Goal: Information Seeking & Learning: Compare options

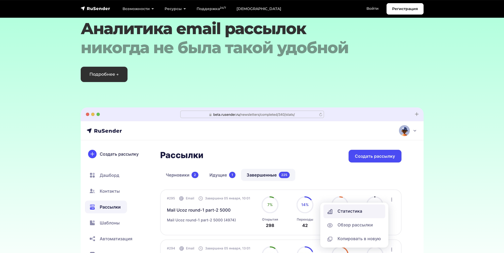
scroll to position [1560, 0]
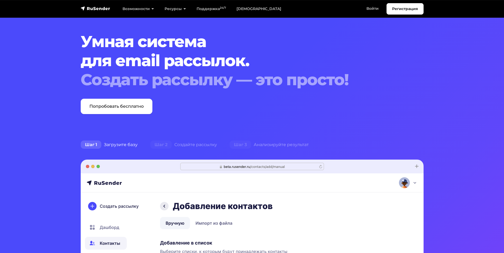
scroll to position [0, 0]
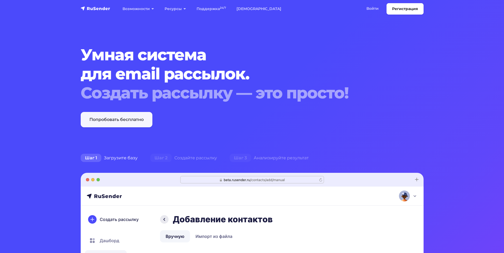
click at [116, 120] on link "Попробовать бесплатно" at bounding box center [117, 119] width 72 height 15
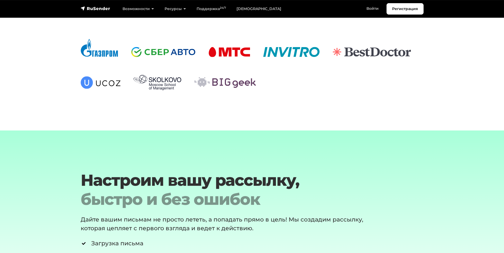
scroll to position [1833, 0]
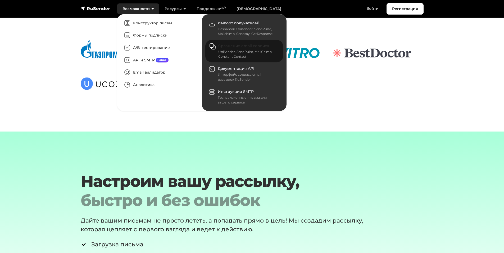
click at [231, 56] on div "UniSender, SendPulse, MailChimp, Constant Contact" at bounding box center [247, 54] width 58 height 10
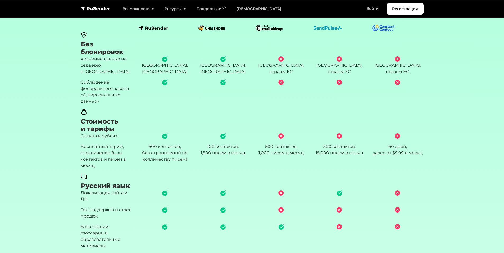
scroll to position [159, 0]
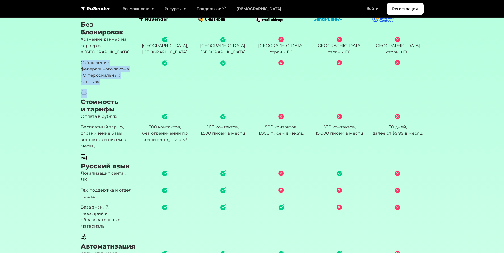
drag, startPoint x: 80, startPoint y: 68, endPoint x: 113, endPoint y: 95, distance: 42.5
click at [163, 89] on div at bounding box center [165, 75] width 58 height 30
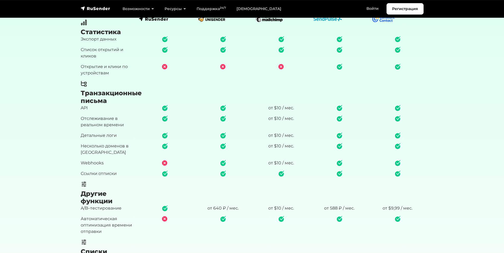
scroll to position [688, 0]
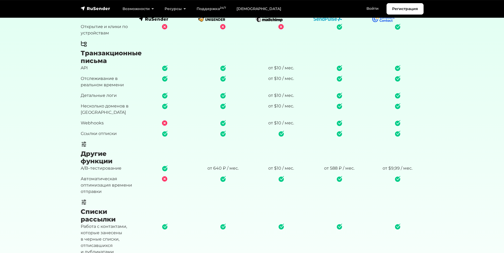
drag, startPoint x: 241, startPoint y: 170, endPoint x: 258, endPoint y: 164, distance: 17.9
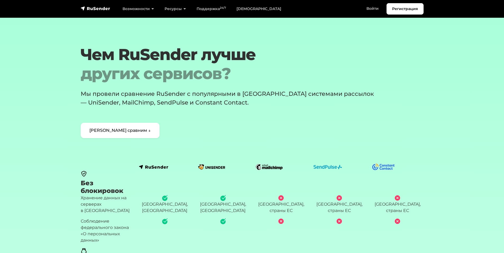
scroll to position [0, 0]
click at [93, 10] on img "navbar" at bounding box center [96, 8] width 30 height 5
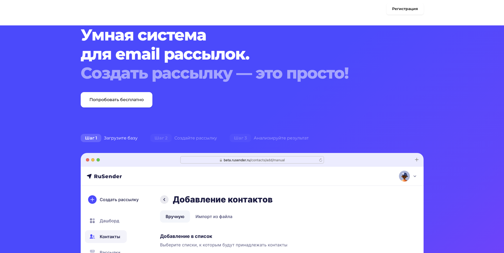
drag, startPoint x: 316, startPoint y: 112, endPoint x: 319, endPoint y: 111, distance: 3.3
